Goal: Information Seeking & Learning: Understand process/instructions

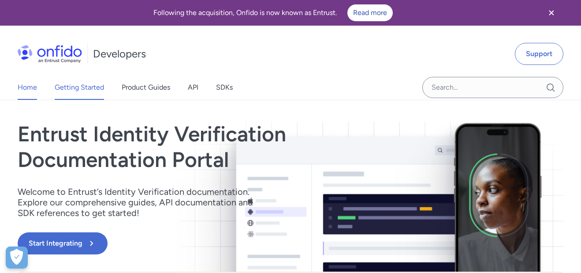
click at [76, 84] on link "Getting Started" at bounding box center [79, 87] width 49 height 25
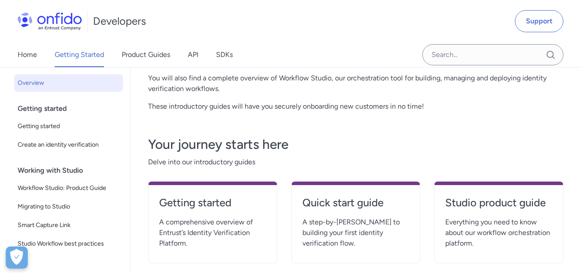
scroll to position [132, 0]
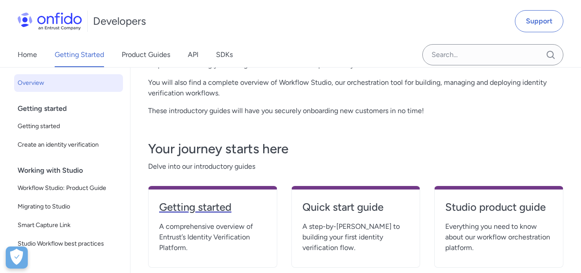
click at [199, 205] on h4 "Getting started" at bounding box center [212, 207] width 107 height 14
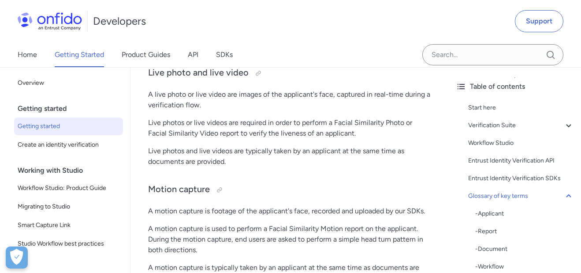
scroll to position [2780, 0]
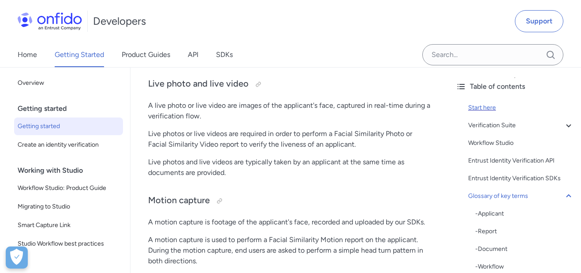
click at [487, 105] on div "Start here" at bounding box center [522, 107] width 106 height 11
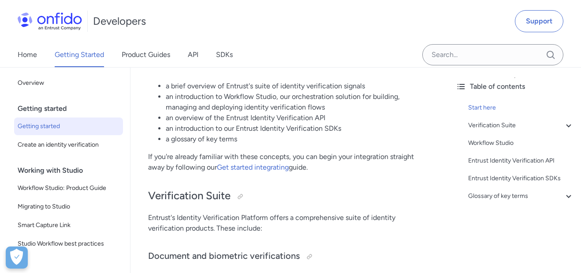
scroll to position [188, 0]
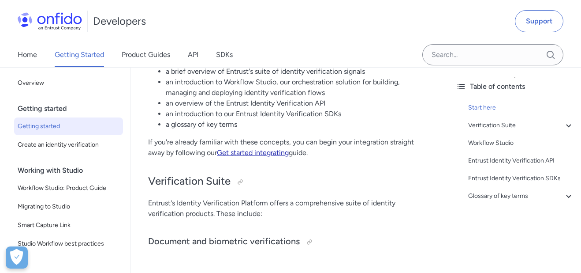
click at [247, 151] on link "Get started integrating" at bounding box center [253, 152] width 72 height 8
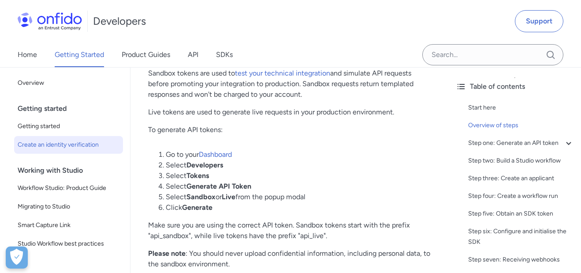
scroll to position [529, 0]
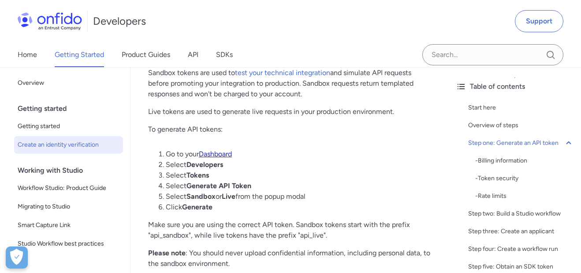
click at [220, 153] on link "Dashboard" at bounding box center [215, 154] width 33 height 8
